Goal: Transaction & Acquisition: Purchase product/service

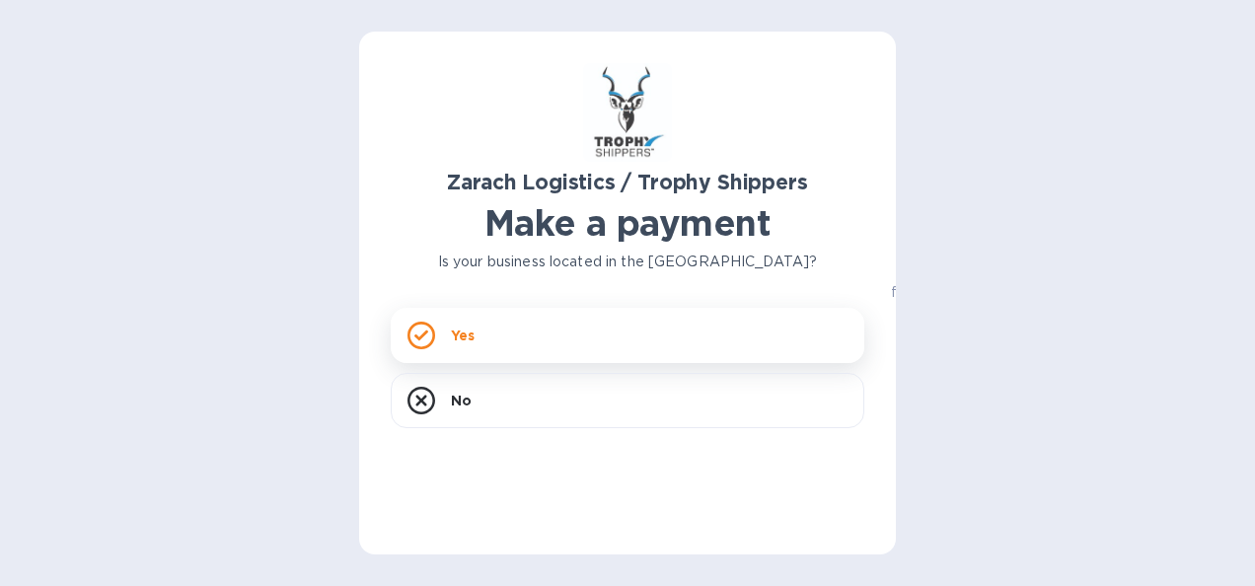
click at [462, 345] on div "Yes" at bounding box center [628, 335] width 474 height 55
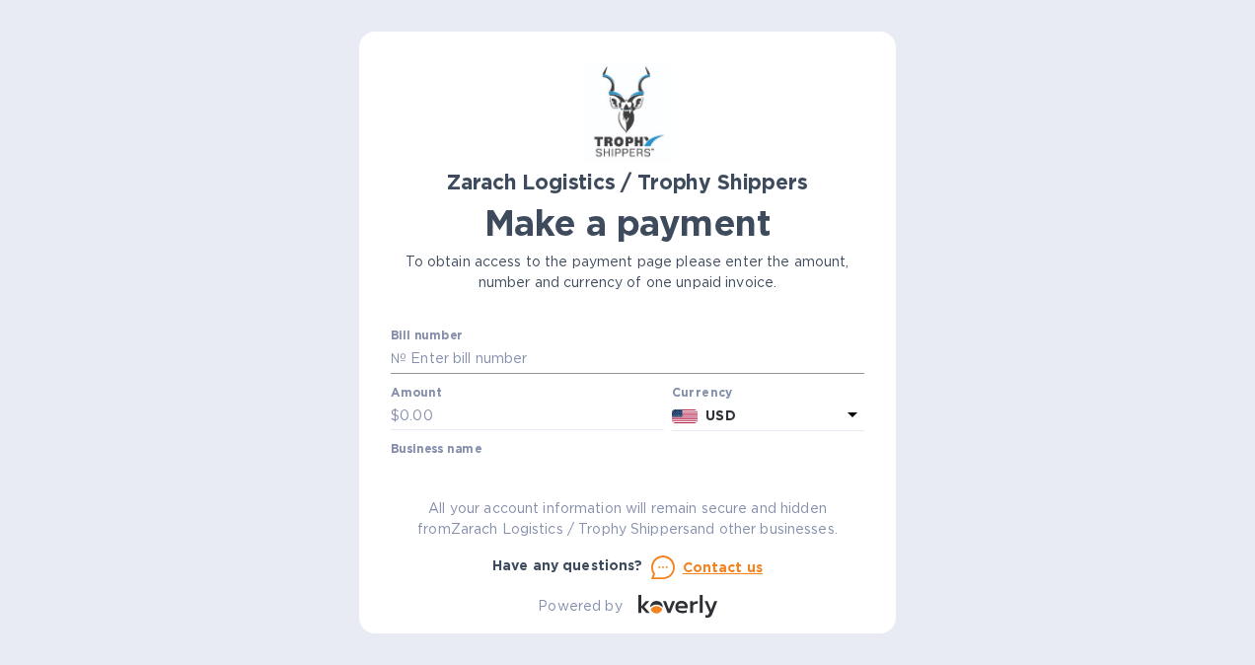
click at [503, 349] on input "text" at bounding box center [636, 359] width 458 height 30
type input "B00173628"
click at [454, 422] on input "text" at bounding box center [532, 417] width 264 height 30
type input "1,110.00"
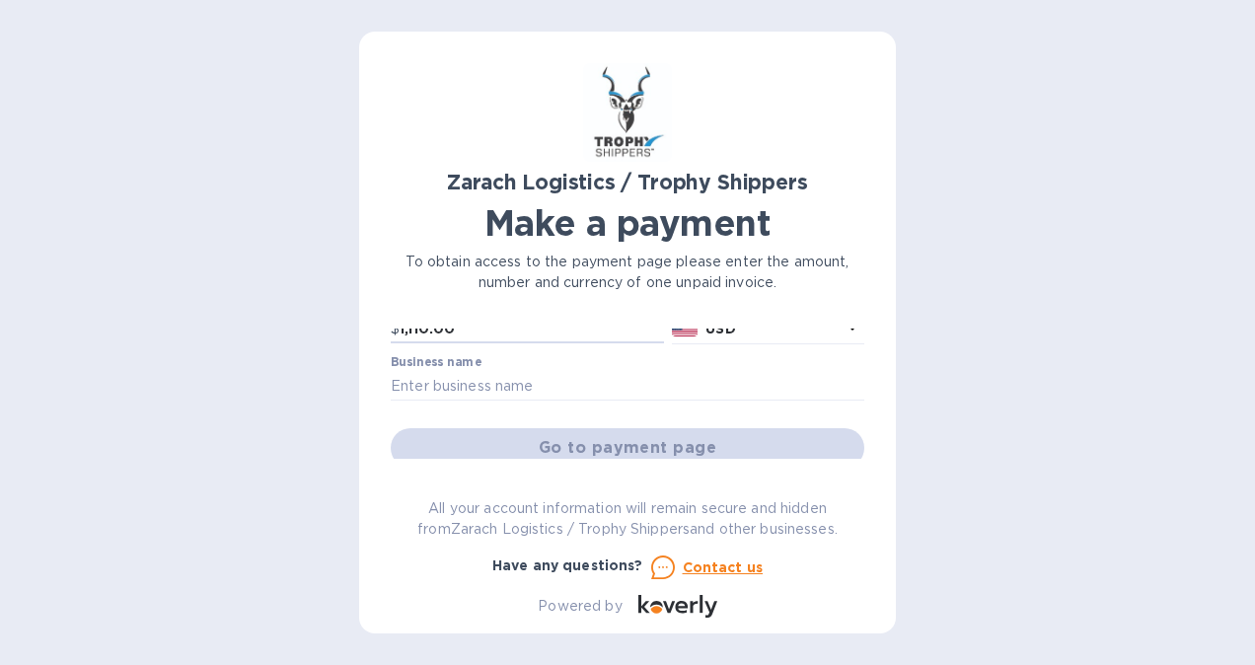
scroll to position [77, 0]
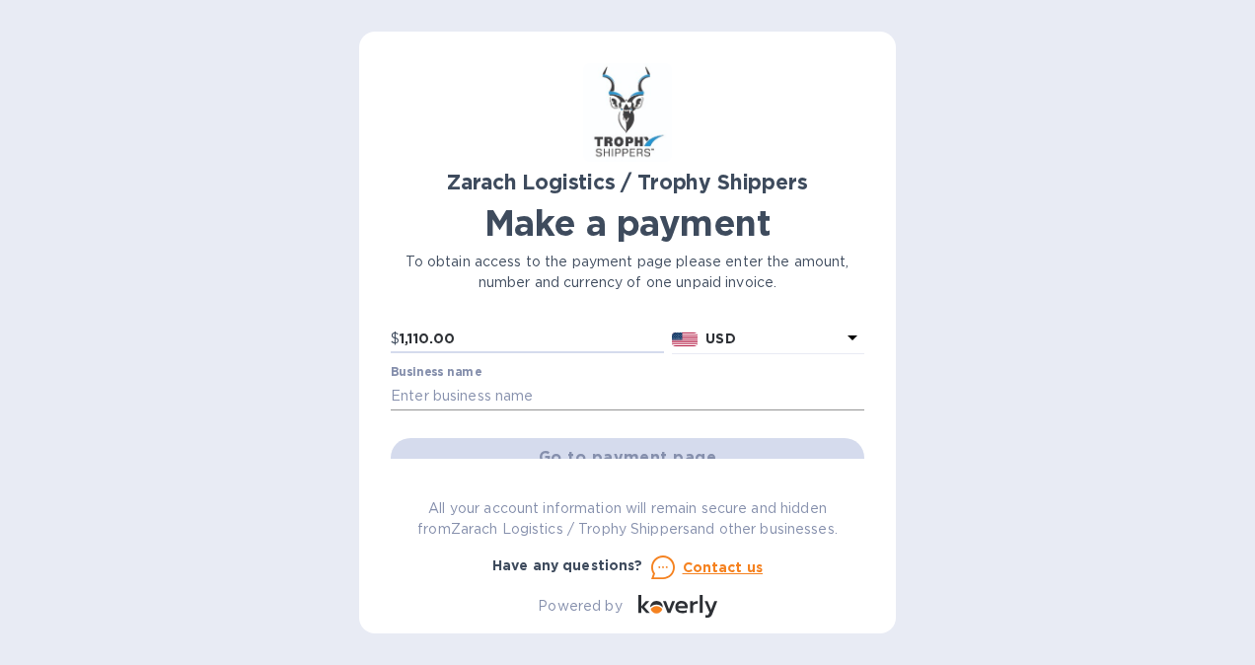
click at [531, 403] on input "text" at bounding box center [628, 396] width 474 height 30
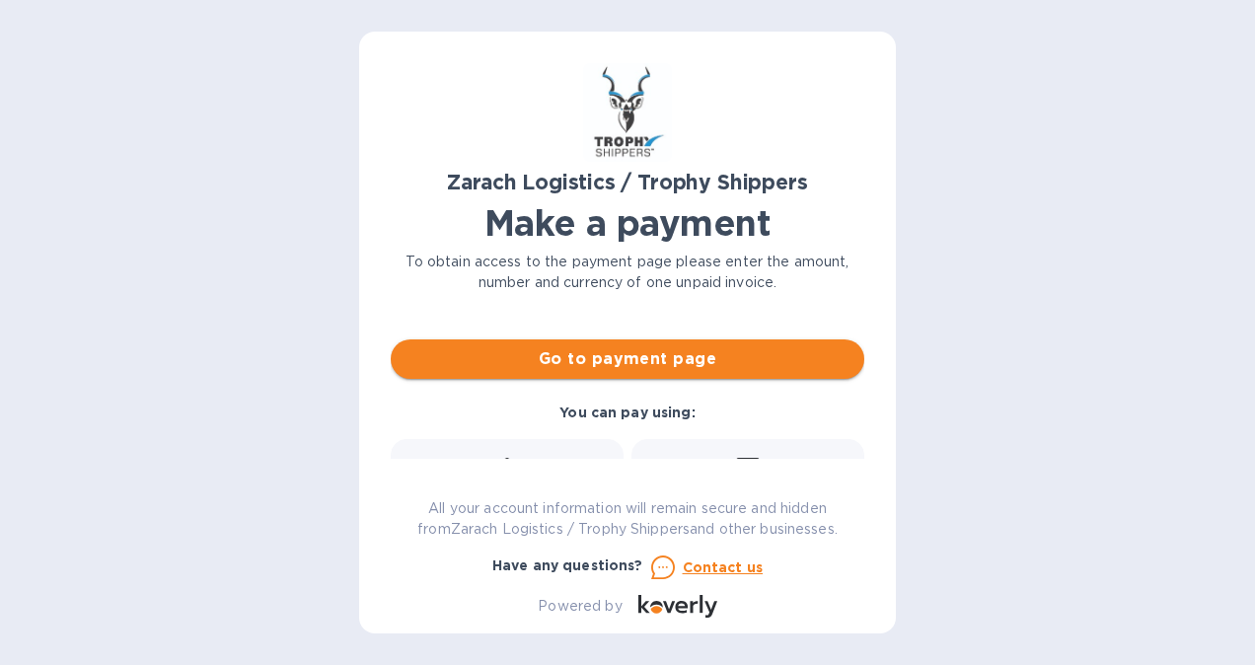
type input "[PERSON_NAME]"
click at [697, 365] on span "Go to payment page" at bounding box center [628, 359] width 442 height 24
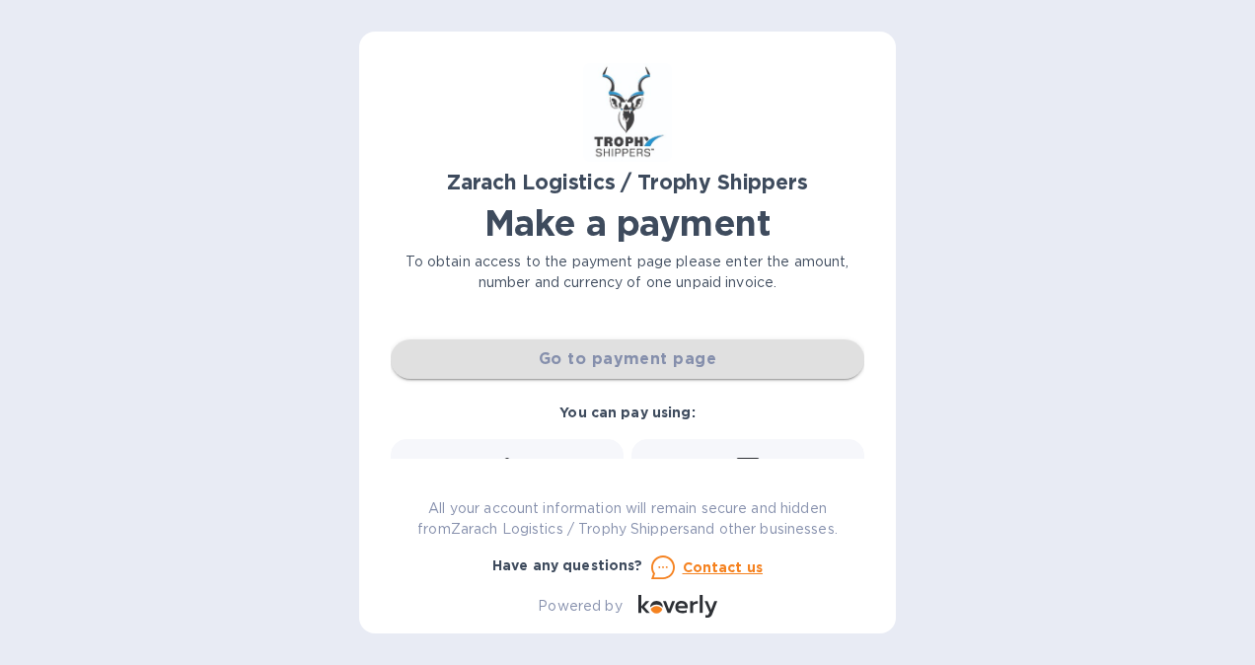
scroll to position [176, 0]
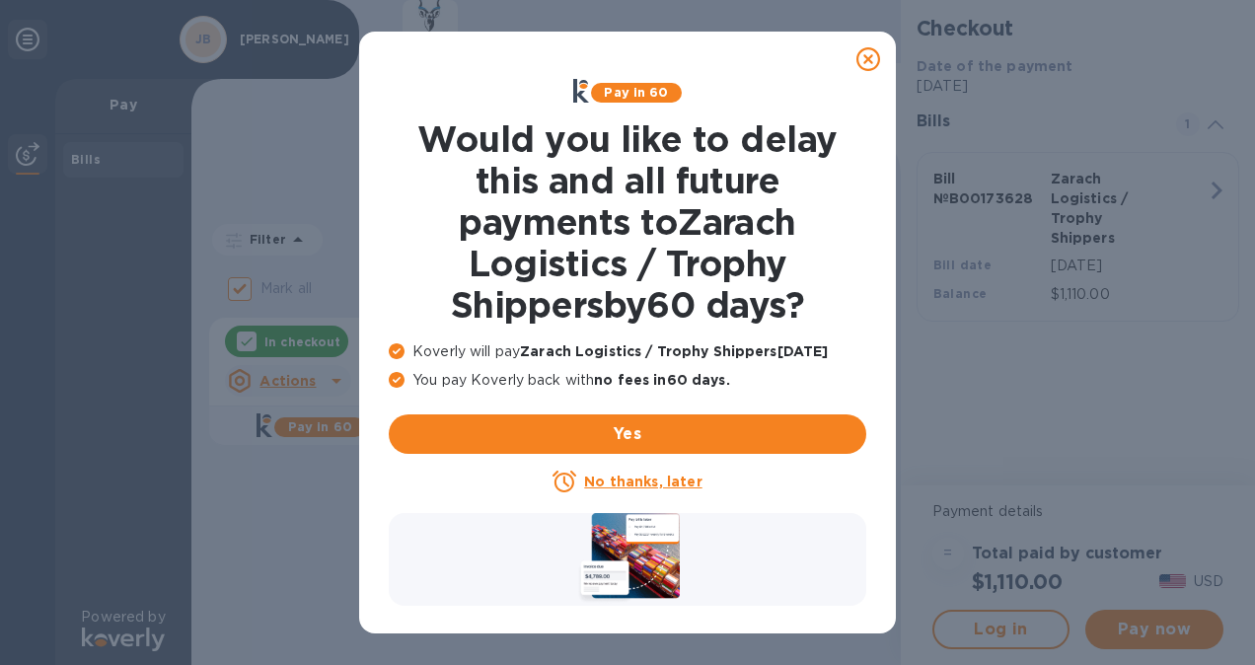
click at [634, 481] on u "No thanks, later" at bounding box center [642, 482] width 117 height 16
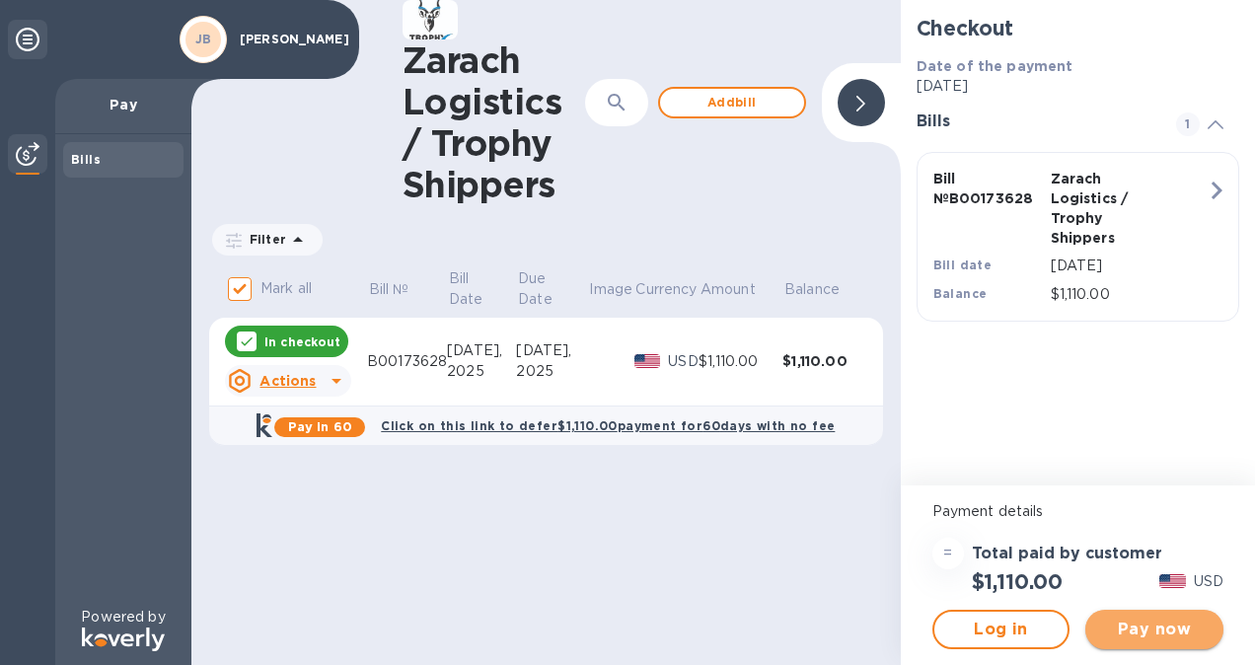
click at [1137, 639] on span "Pay now" at bounding box center [1154, 630] width 107 height 24
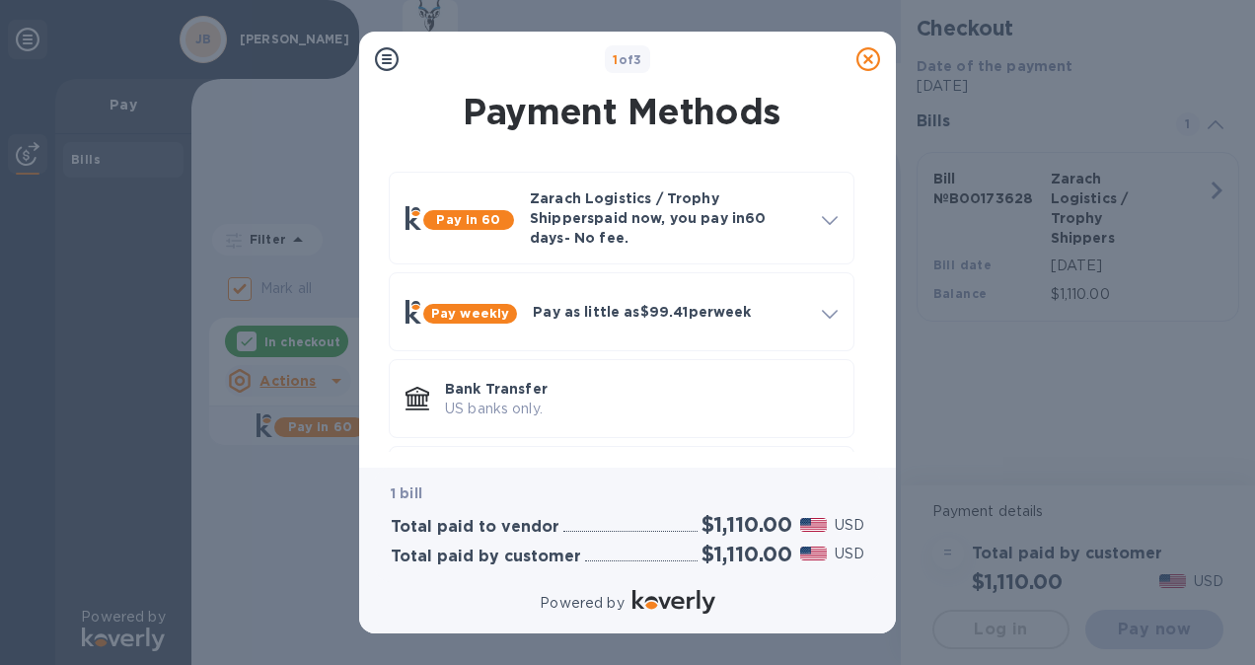
drag, startPoint x: 872, startPoint y: 298, endPoint x: 878, endPoint y: 339, distance: 41.9
click at [878, 339] on div "Payment Methods Pay in 60 Zarach Logistics / Trophy Shippers paid now, you pay …" at bounding box center [627, 269] width 505 height 365
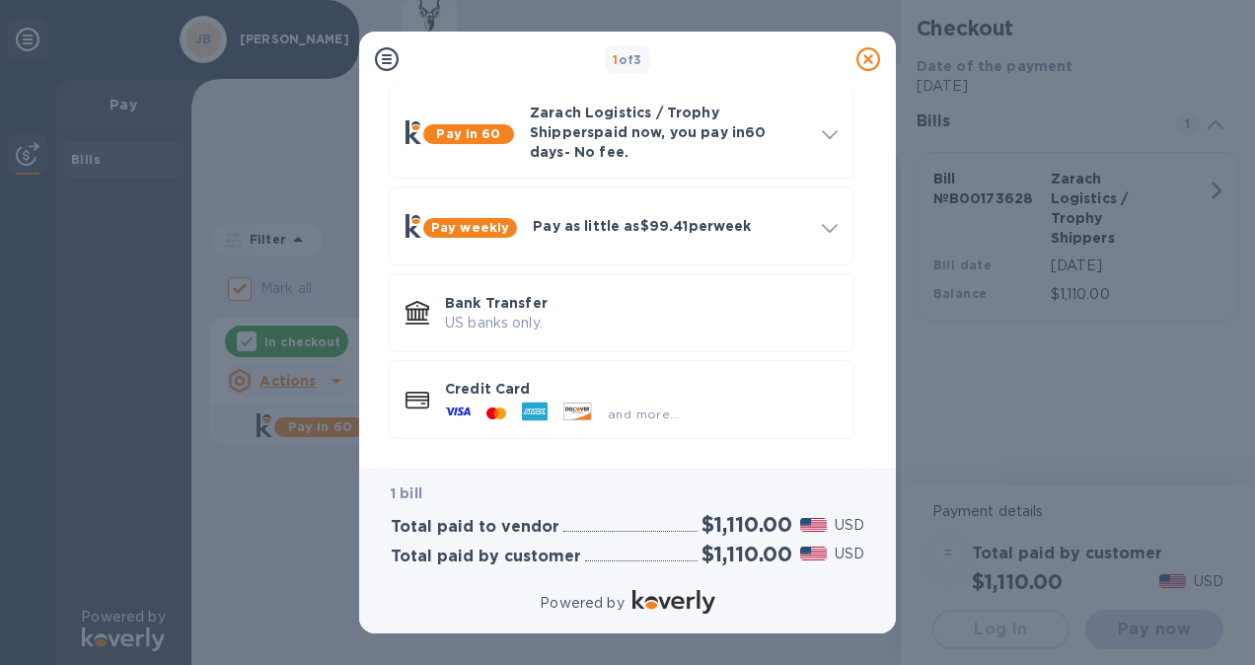
scroll to position [87, 0]
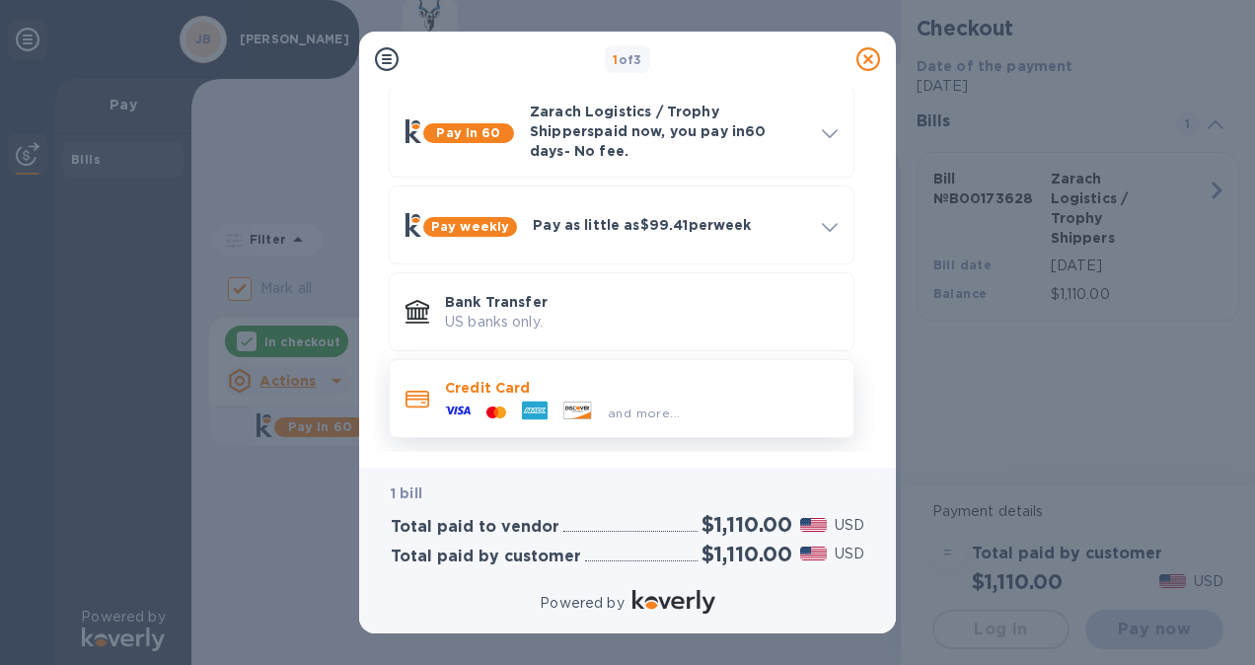
click at [718, 399] on div "and more..." at bounding box center [641, 409] width 393 height 22
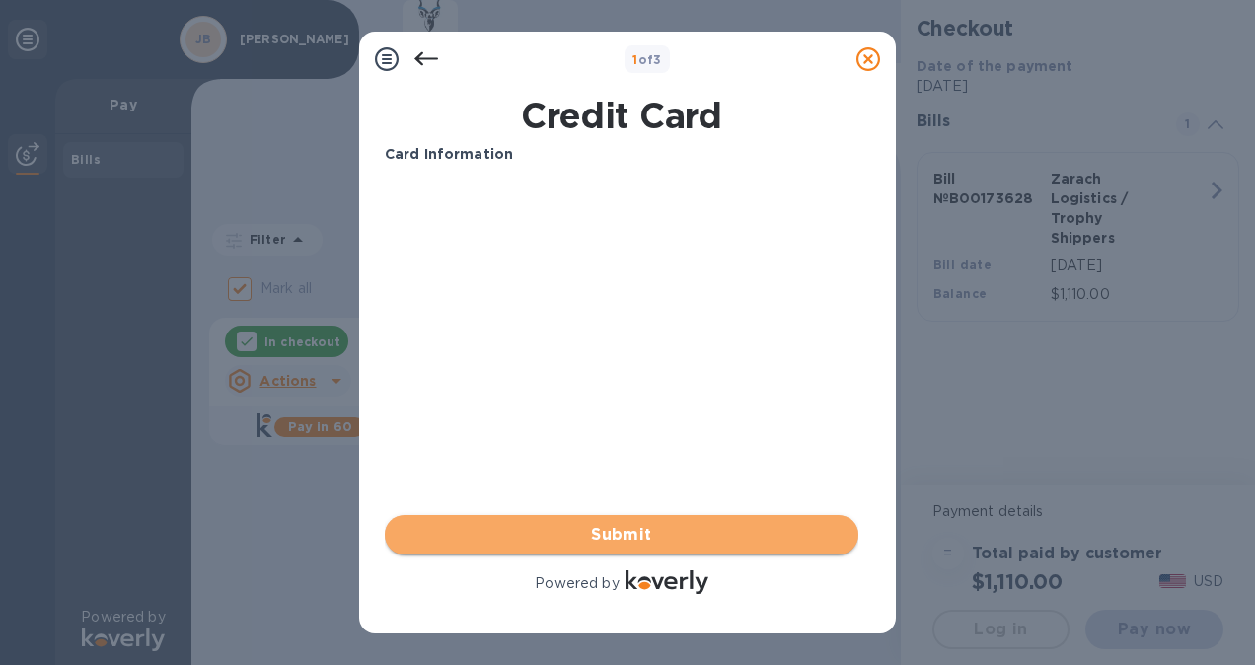
click at [623, 531] on span "Submit" at bounding box center [622, 535] width 442 height 24
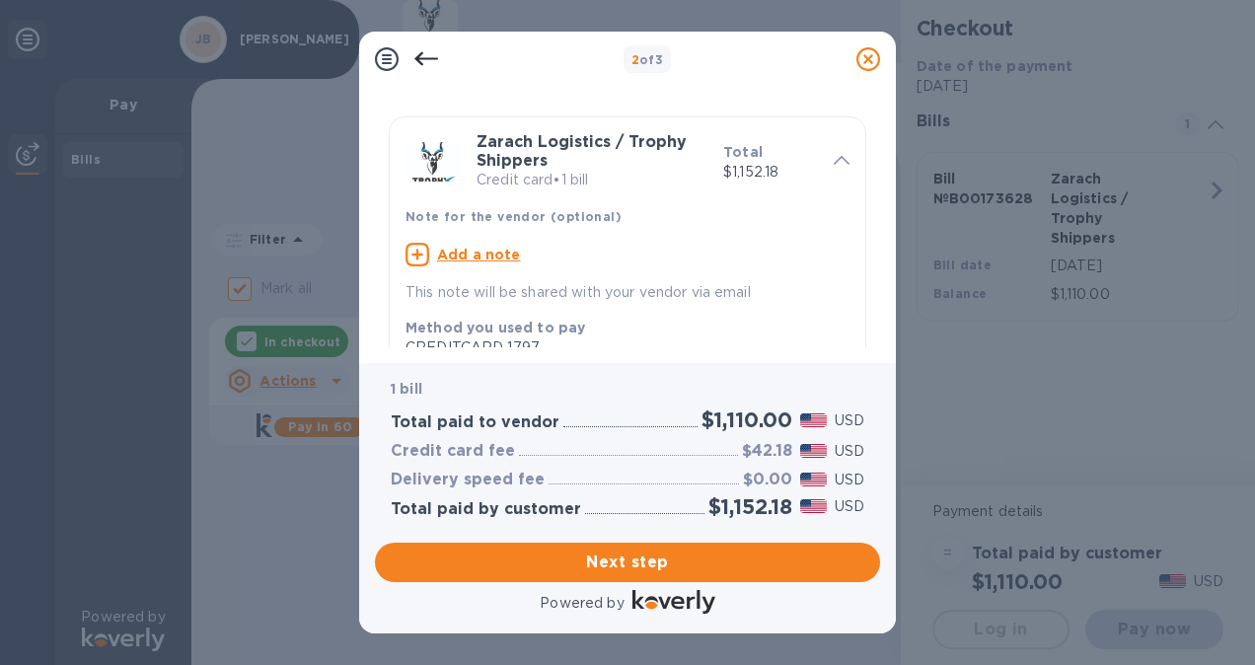
scroll to position [41, 0]
click at [733, 545] on button "Next step" at bounding box center [627, 562] width 505 height 39
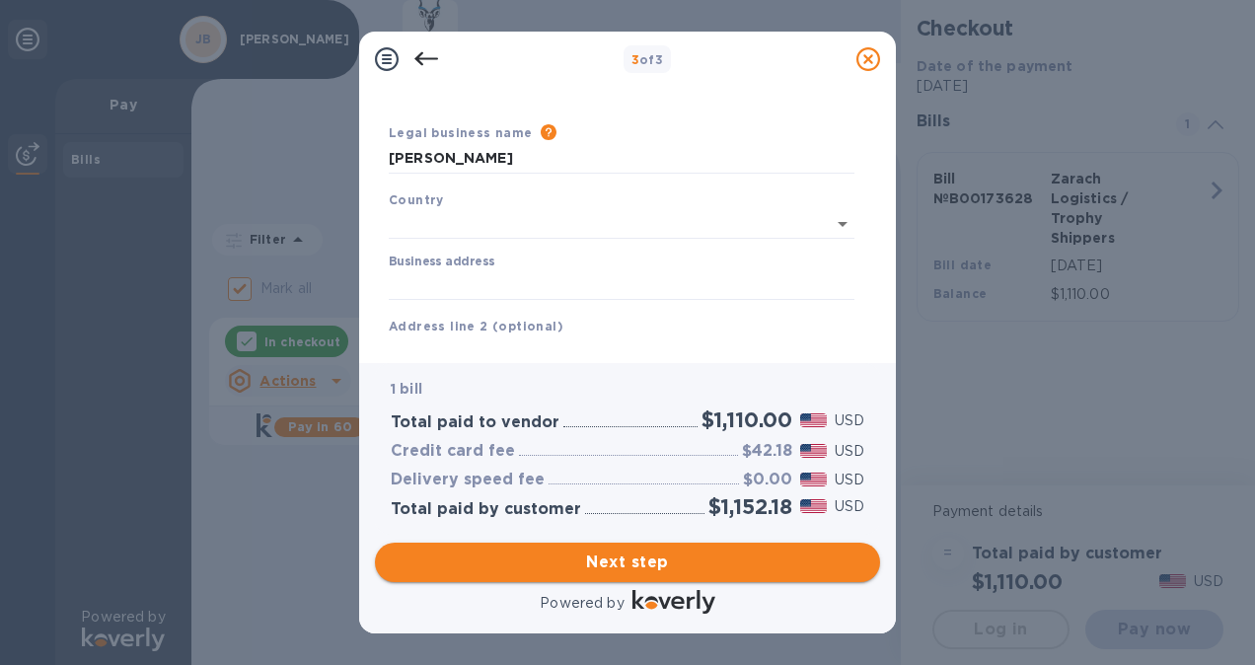
type input "[GEOGRAPHIC_DATA]"
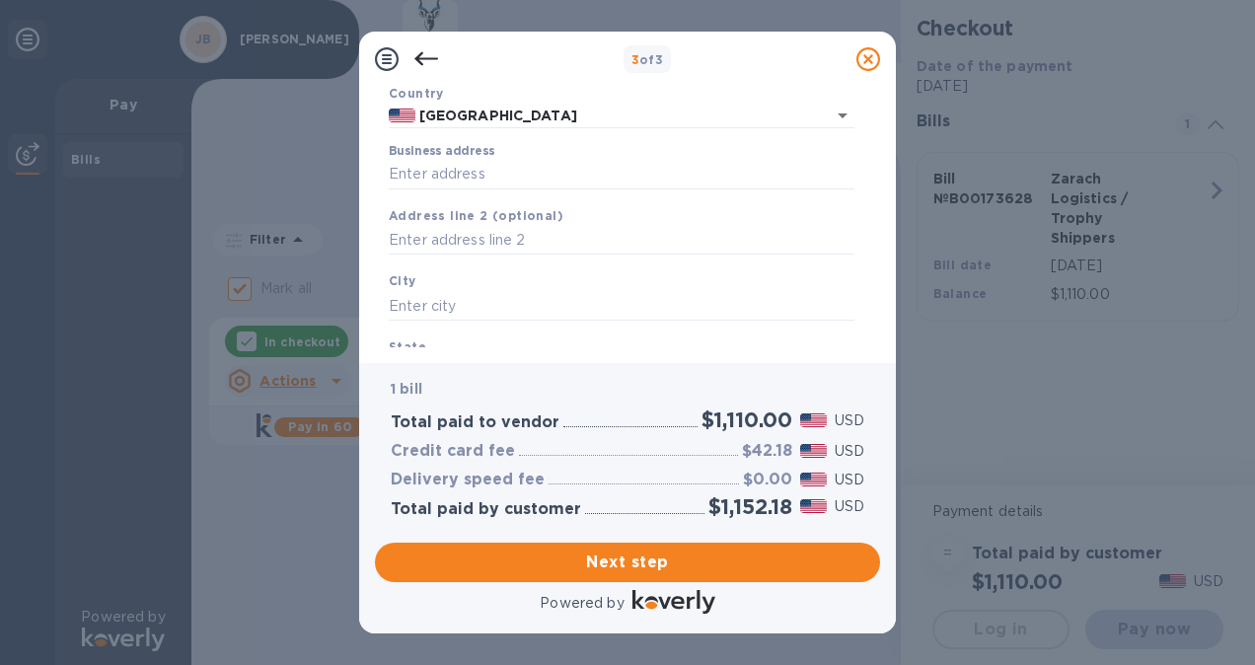
scroll to position [102, 0]
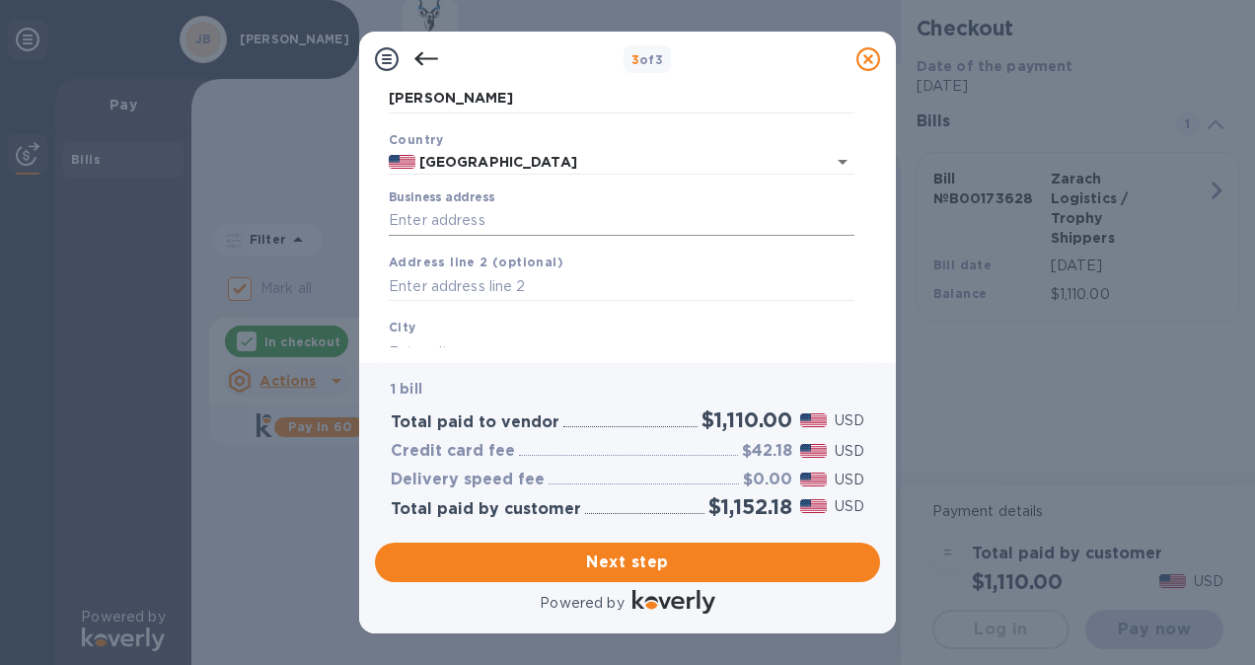
click at [511, 215] on input "Business address" at bounding box center [622, 221] width 466 height 30
type input "[STREET_ADDRESS]"
drag, startPoint x: 870, startPoint y: 196, endPoint x: 868, endPoint y: 227, distance: 30.7
click at [868, 227] on div "Business Information Legal business name Please provide the legal name that app…" at bounding box center [627, 217] width 505 height 261
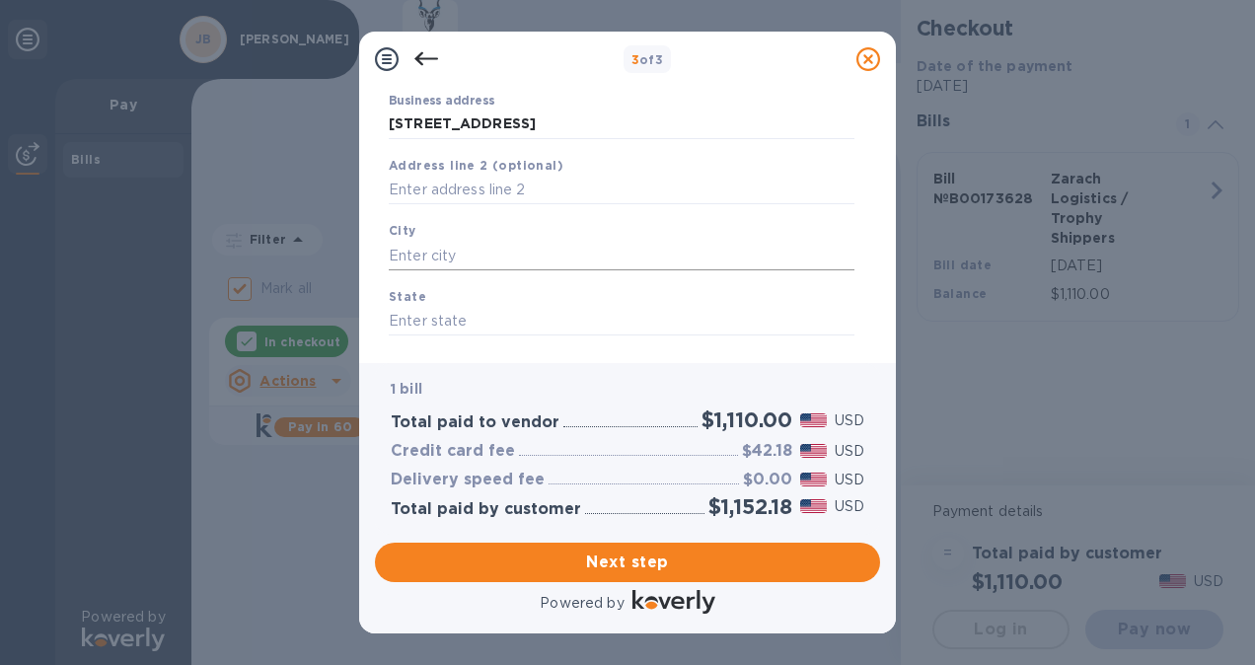
click at [604, 249] on input "text" at bounding box center [622, 256] width 466 height 30
type input "[GEOGRAPHIC_DATA]"
click at [552, 320] on input "text" at bounding box center [622, 321] width 466 height 30
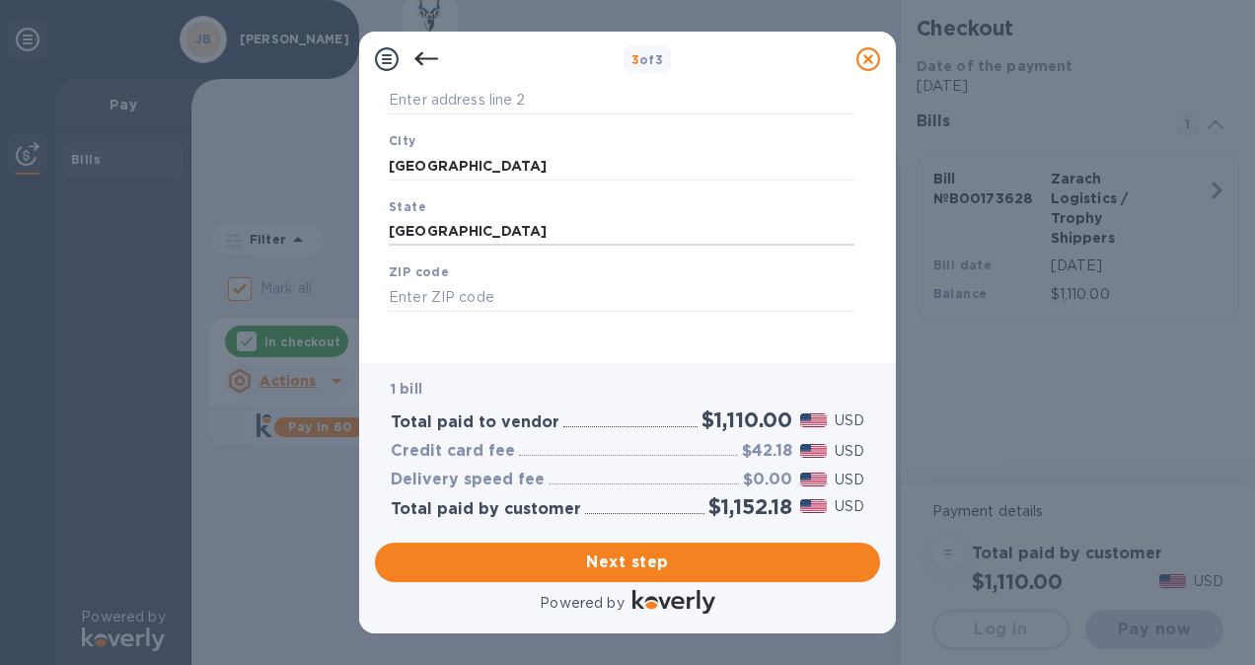
scroll to position [300, 0]
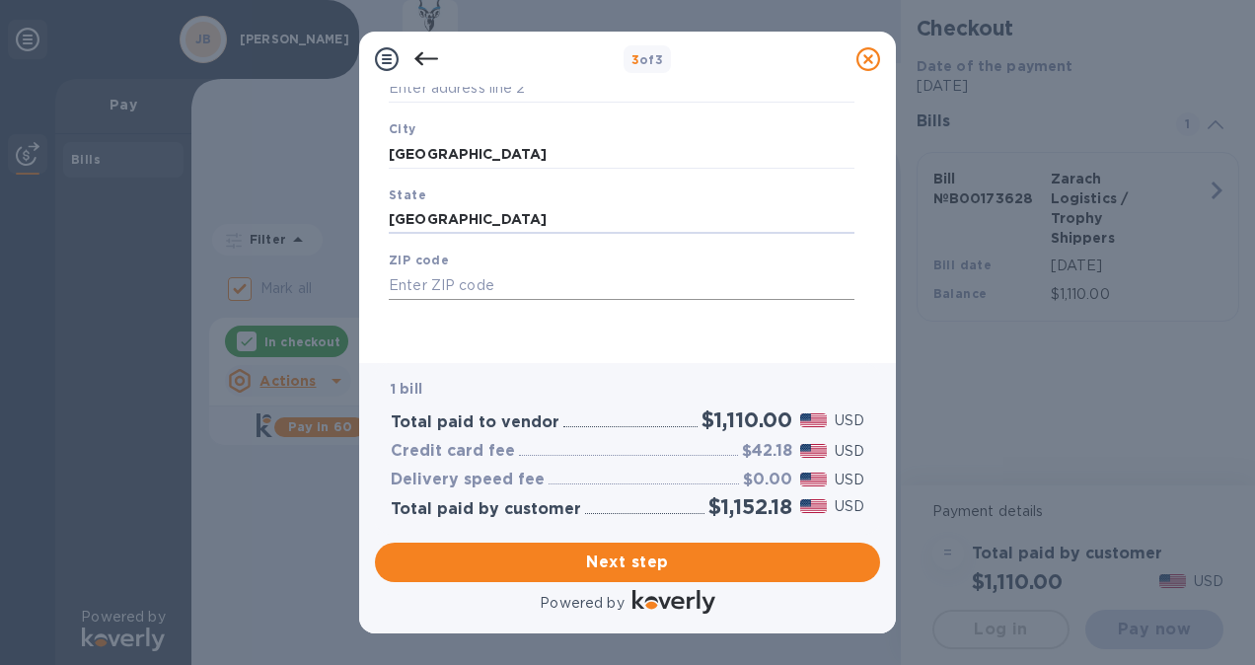
type input "[GEOGRAPHIC_DATA]"
drag, startPoint x: 566, startPoint y: 290, endPoint x: 545, endPoint y: 292, distance: 21.8
click at [566, 290] on input "text" at bounding box center [622, 285] width 466 height 30
type input "77406"
click at [584, 545] on button "Next step" at bounding box center [627, 562] width 505 height 39
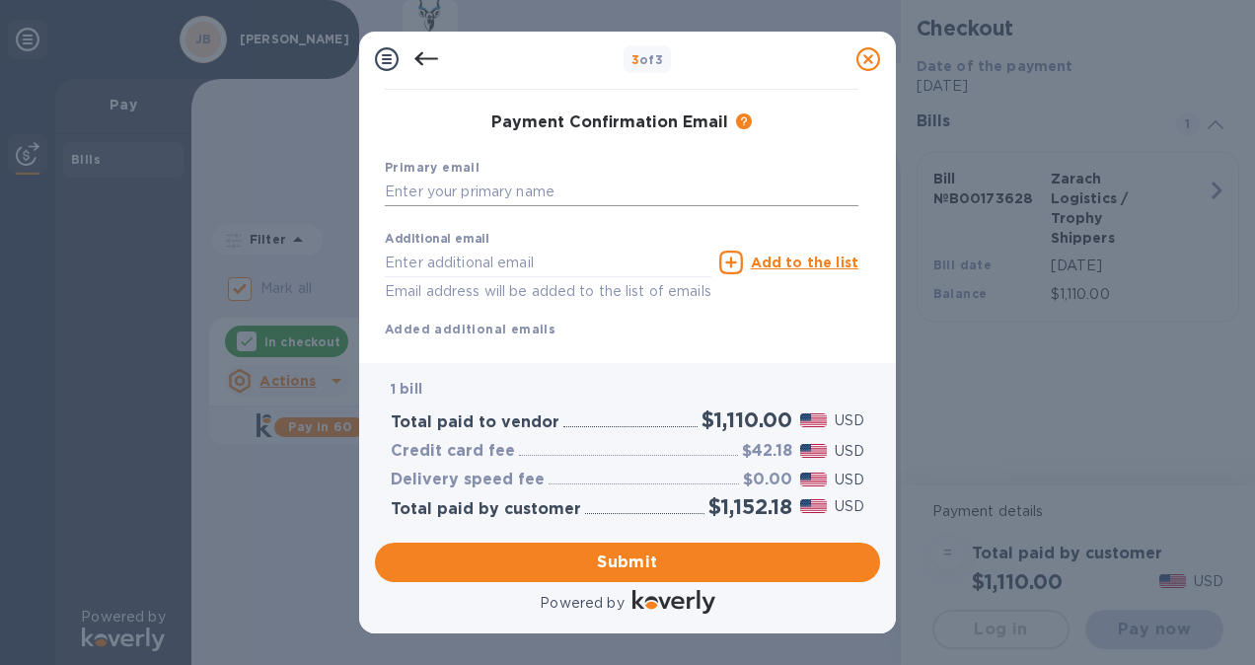
click at [544, 193] on input "text" at bounding box center [622, 193] width 474 height 30
type input "[EMAIL_ADDRESS][PERSON_NAME][DOMAIN_NAME]"
click at [608, 256] on input "text" at bounding box center [548, 263] width 327 height 30
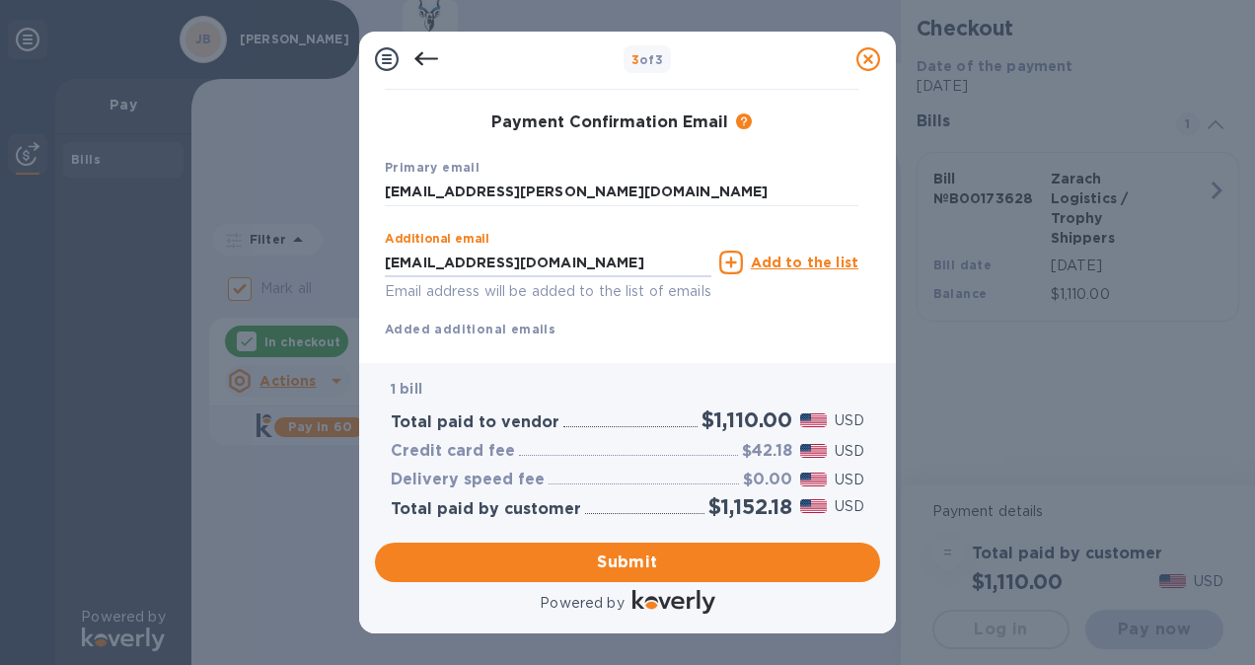
type input "[EMAIL_ADDRESS][DOMAIN_NAME]"
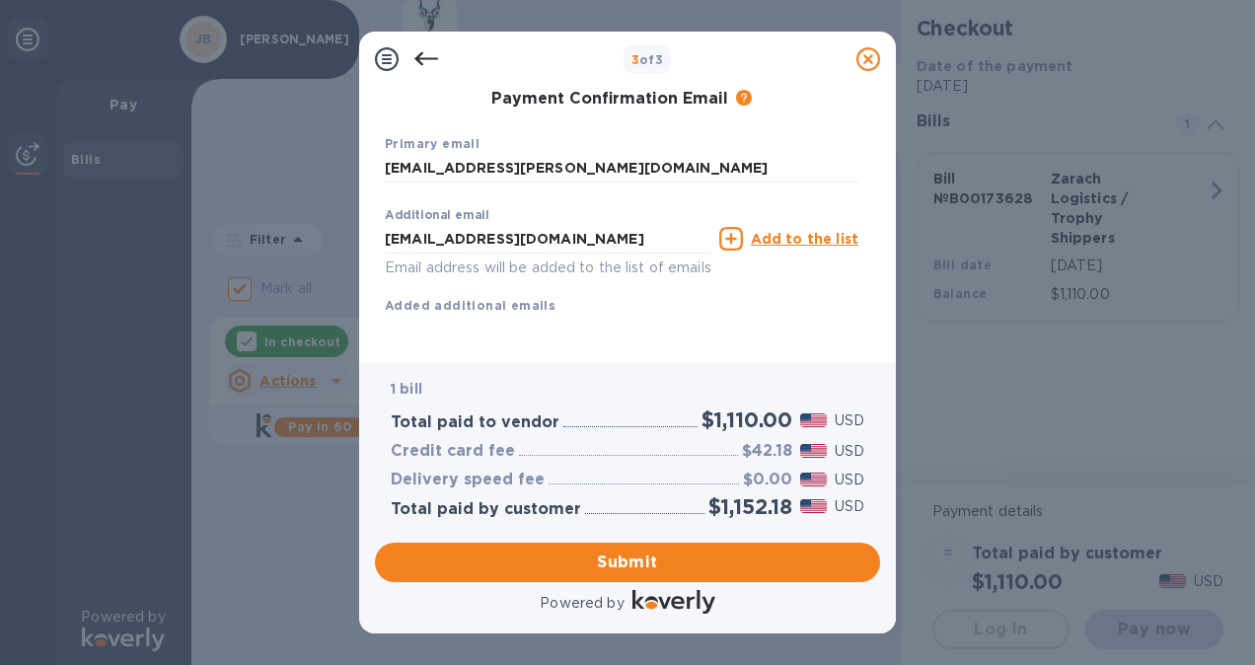
scroll to position [347, 0]
click at [714, 560] on span "Submit" at bounding box center [628, 563] width 474 height 24
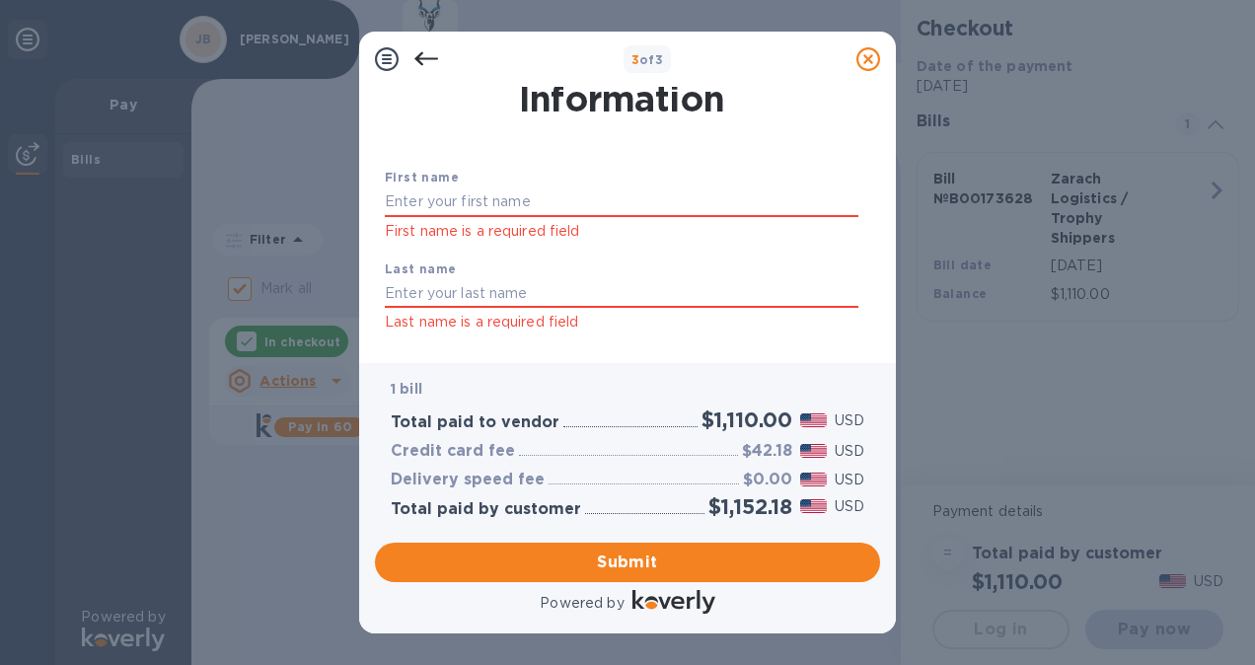
scroll to position [26, 0]
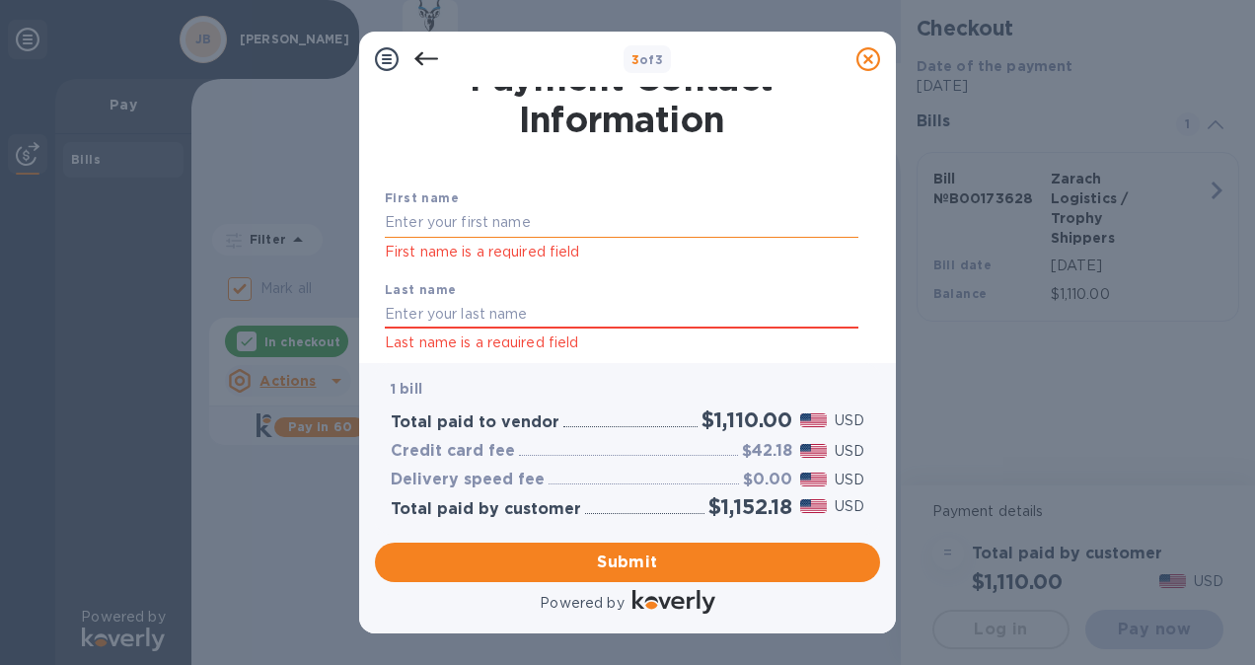
click at [663, 223] on input "text" at bounding box center [622, 223] width 474 height 30
type input "[PERSON_NAME]"
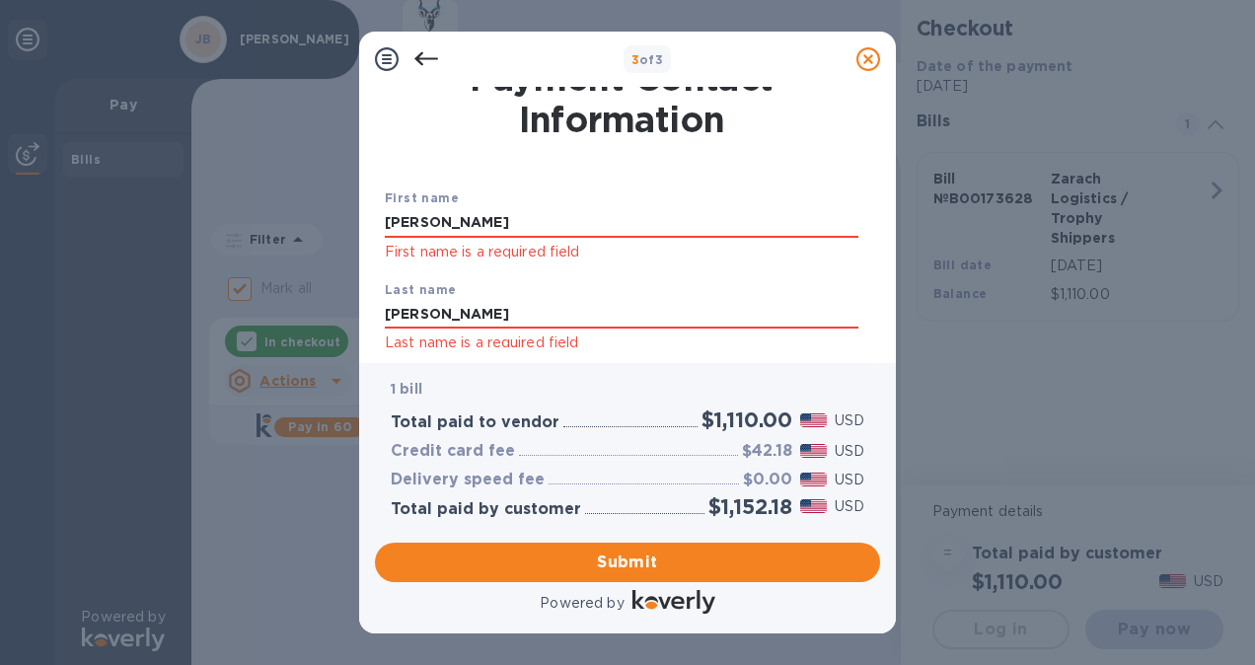
type input "[PERSON_NAME]"
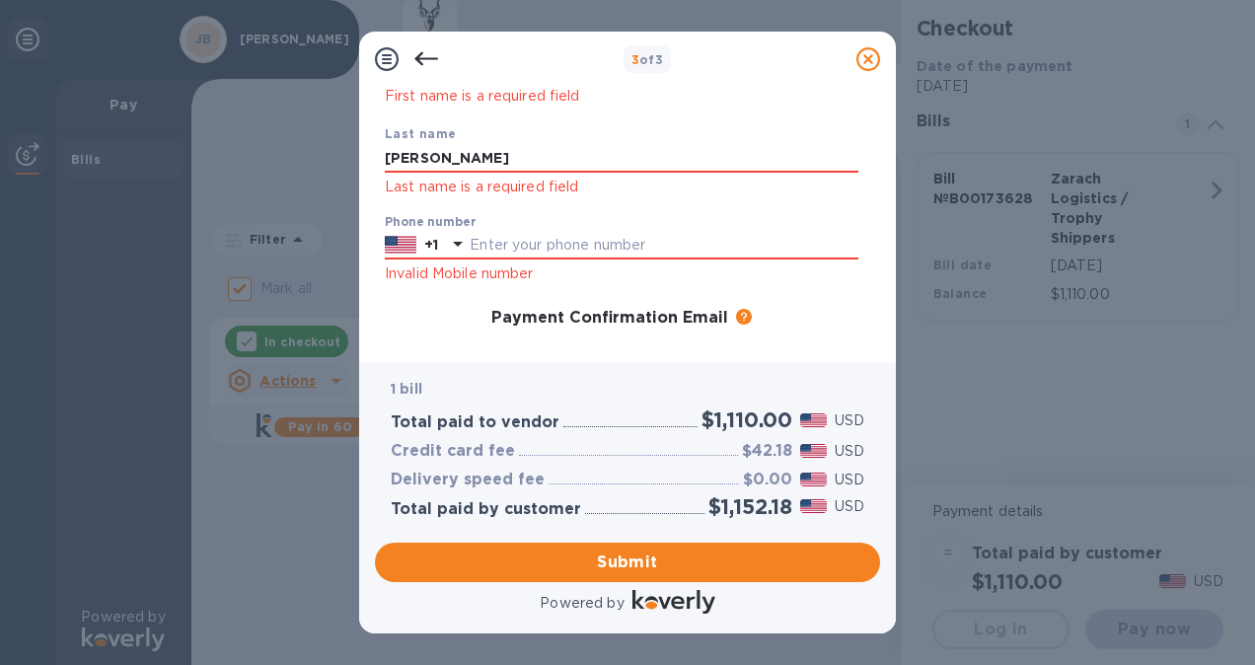
scroll to position [196, 0]
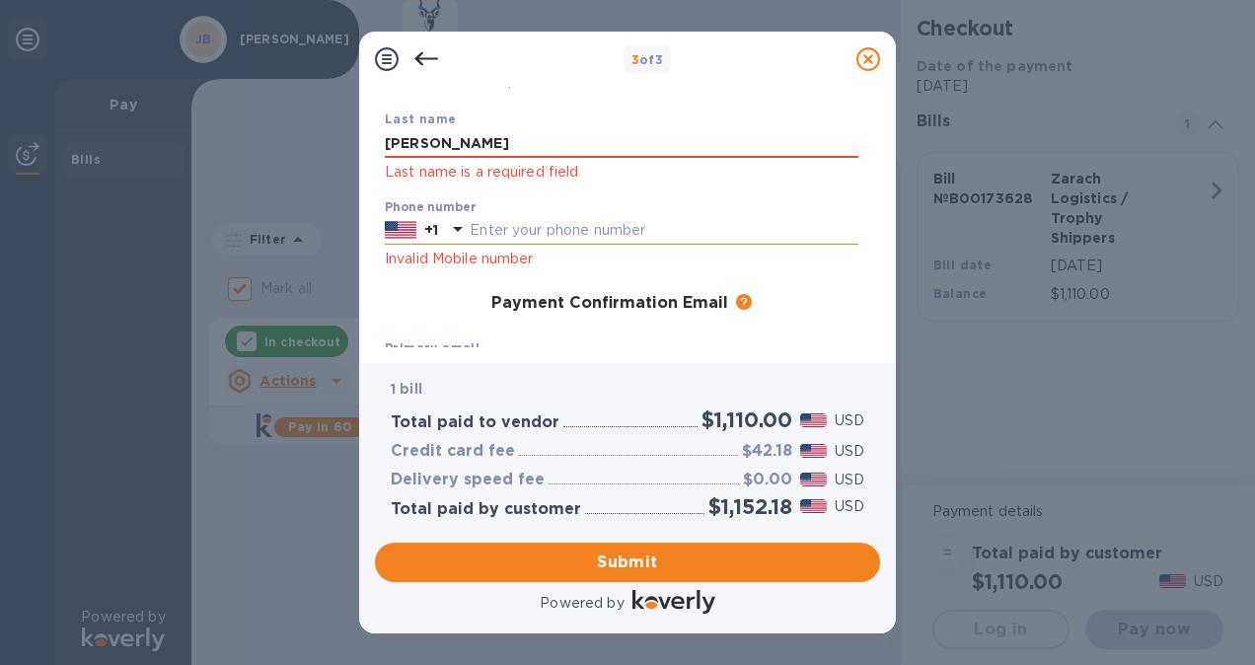
click at [579, 221] on input "text" at bounding box center [664, 231] width 389 height 30
type input "2056414597"
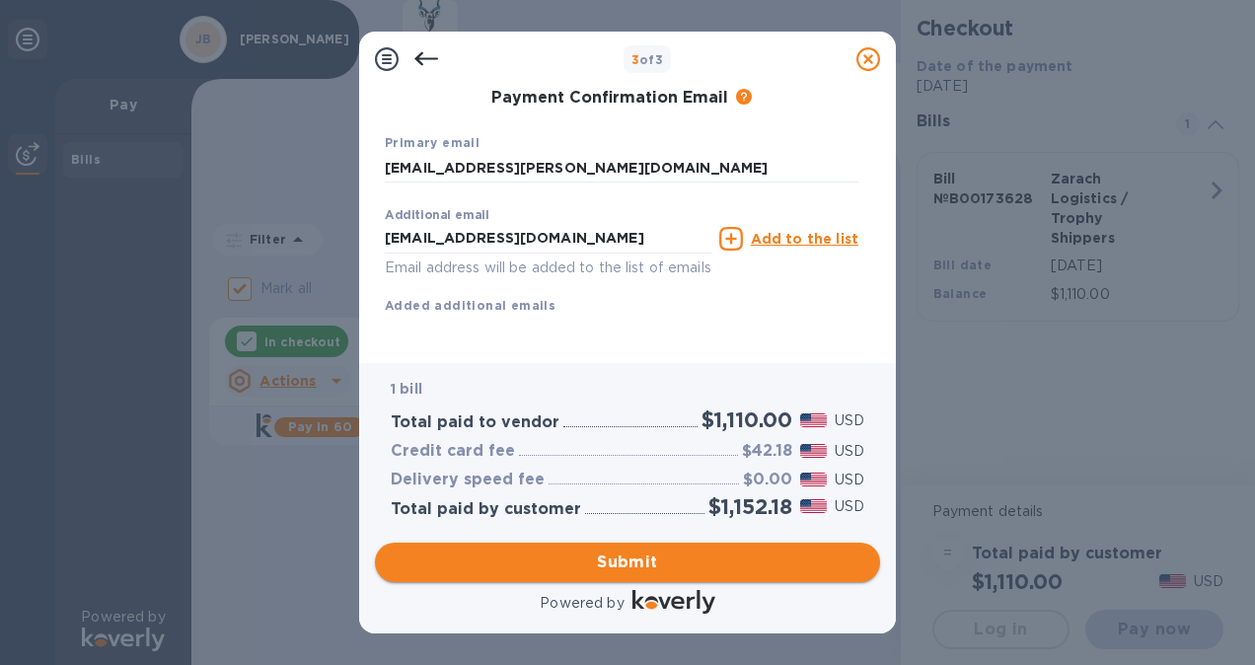
click at [687, 572] on span "Submit" at bounding box center [628, 563] width 474 height 24
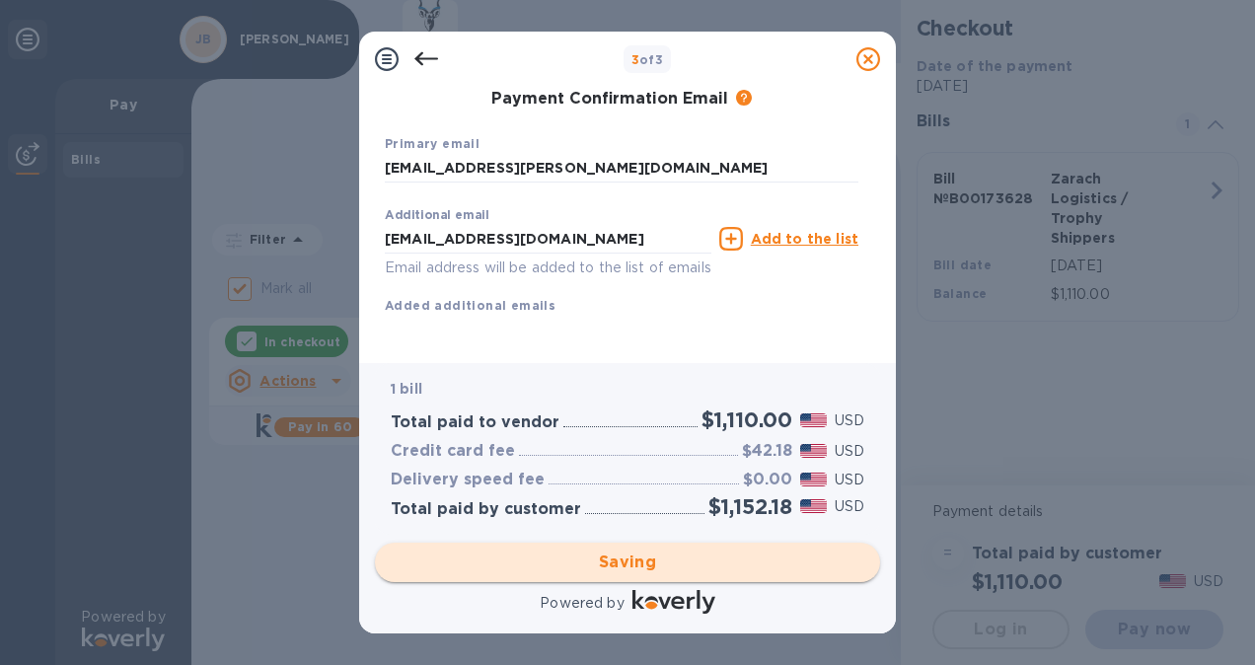
scroll to position [2, 0]
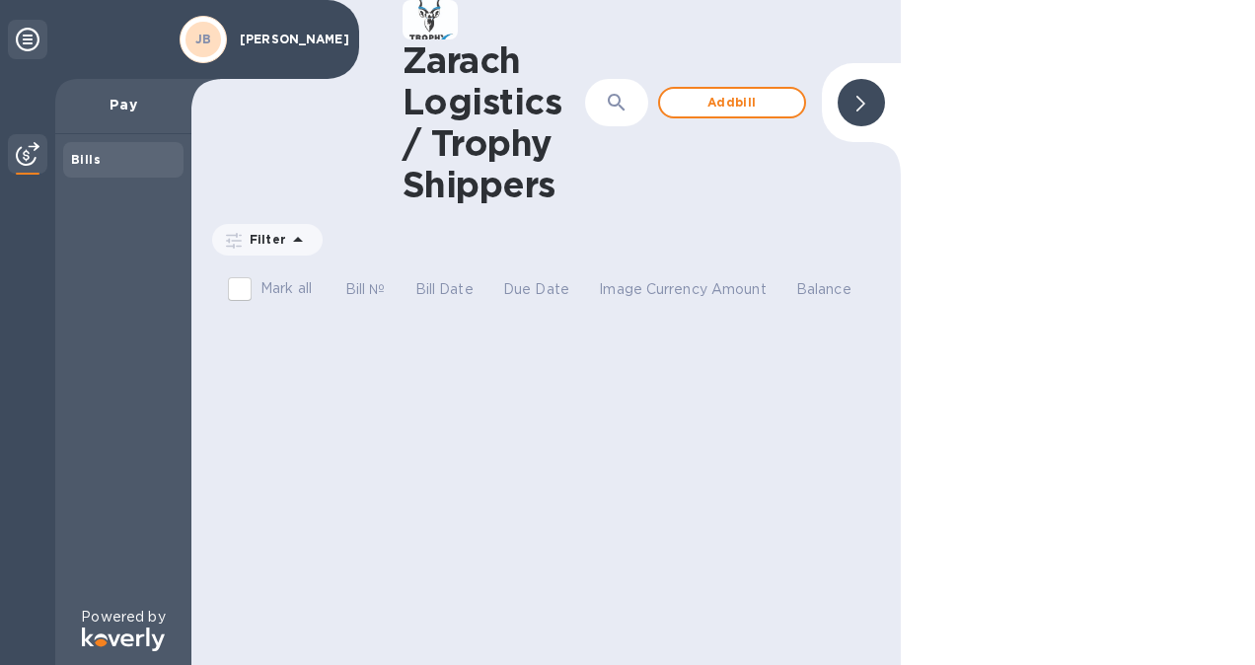
click at [678, 296] on p "Currency" at bounding box center [676, 289] width 61 height 21
click at [239, 282] on input "Mark all" at bounding box center [239, 288] width 41 height 41
checkbox input "false"
click at [23, 40] on icon at bounding box center [28, 40] width 24 height 24
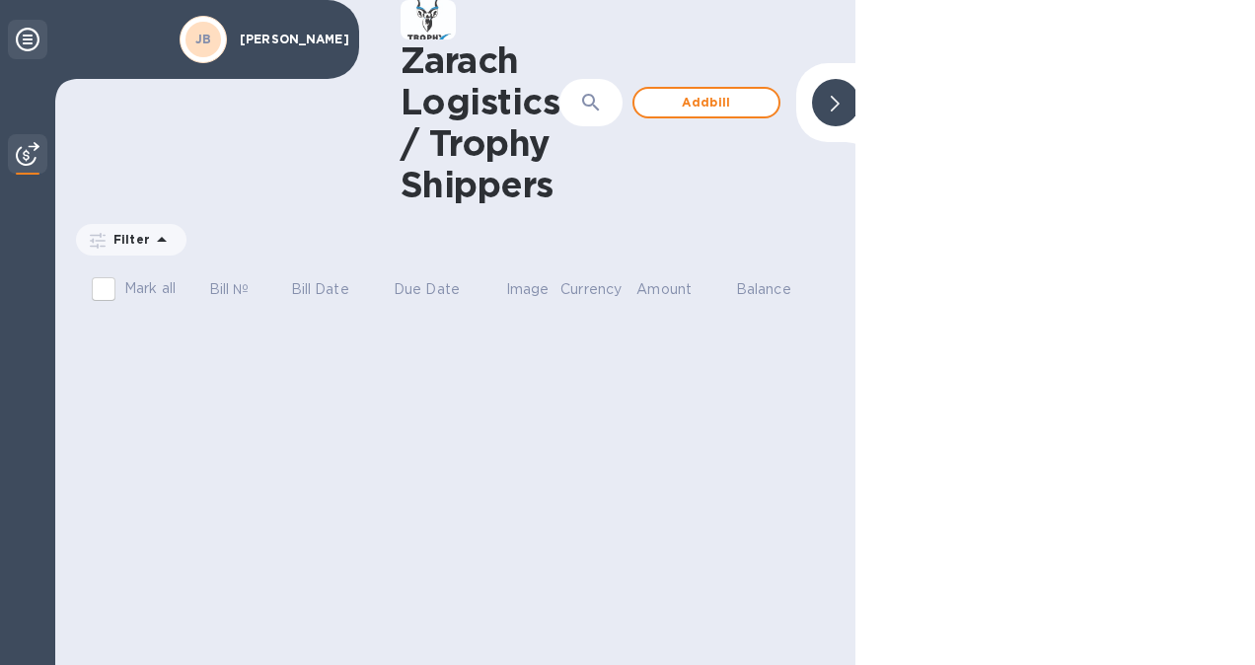
click at [23, 40] on icon at bounding box center [28, 40] width 24 height 24
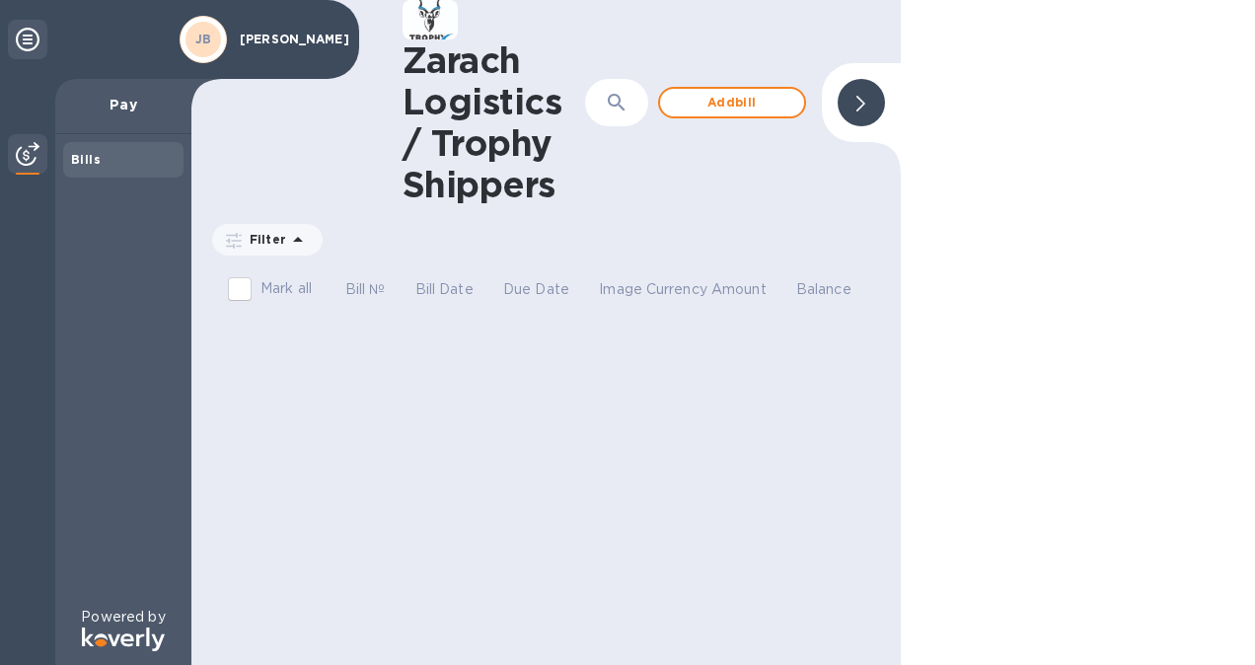
click at [274, 37] on p "[PERSON_NAME]" at bounding box center [289, 40] width 99 height 14
click at [187, 37] on div "JB" at bounding box center [204, 40] width 36 height 36
